Goal: Find specific page/section

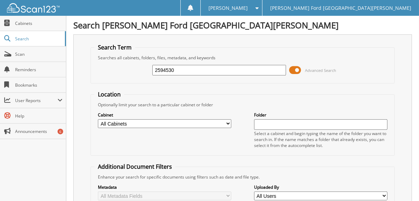
type input "2594530"
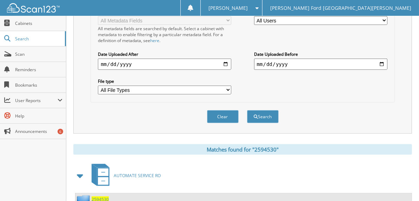
scroll to position [225, 0]
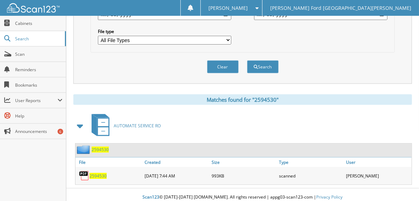
click at [93, 173] on span "2594530" at bounding box center [97, 176] width 17 height 6
